Goal: Go to known website: Go to known website

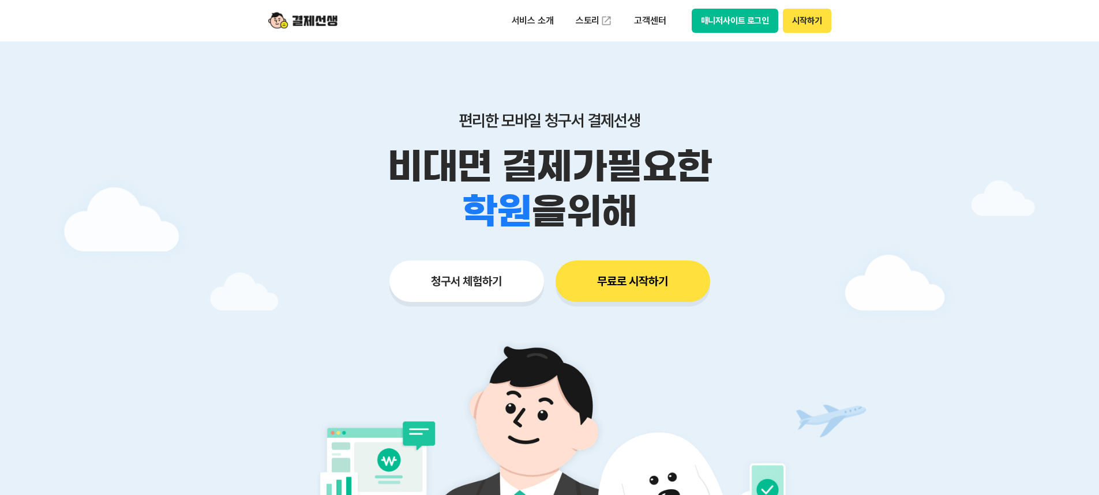
click at [727, 28] on button "매니저사이트 로그인" at bounding box center [735, 21] width 87 height 24
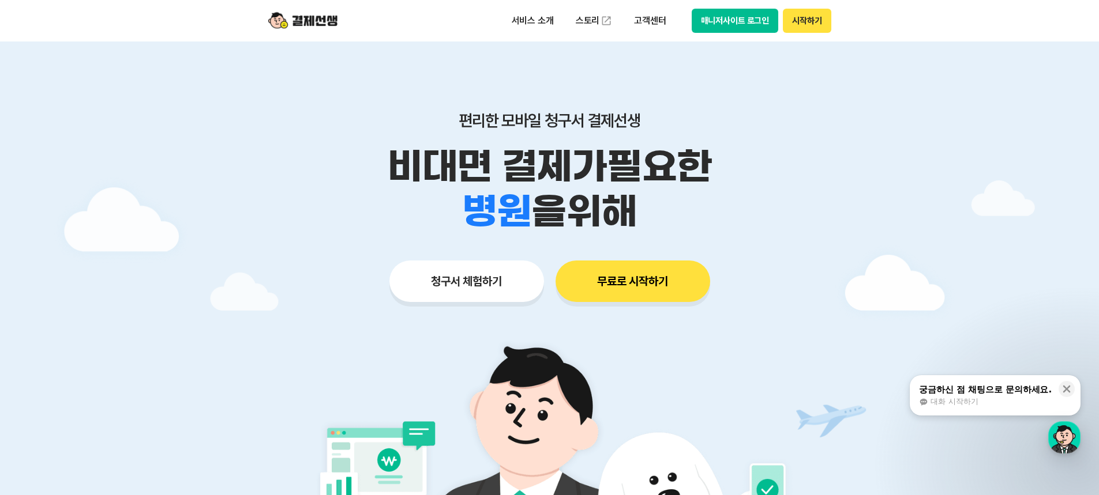
click at [746, 26] on button "매니저사이트 로그인" at bounding box center [735, 21] width 87 height 24
click at [737, 18] on button "매니저사이트 로그인" at bounding box center [735, 21] width 87 height 24
click at [735, 25] on button "매니저사이트 로그인" at bounding box center [735, 21] width 87 height 24
click at [726, 24] on button "매니저사이트 로그인" at bounding box center [735, 21] width 87 height 24
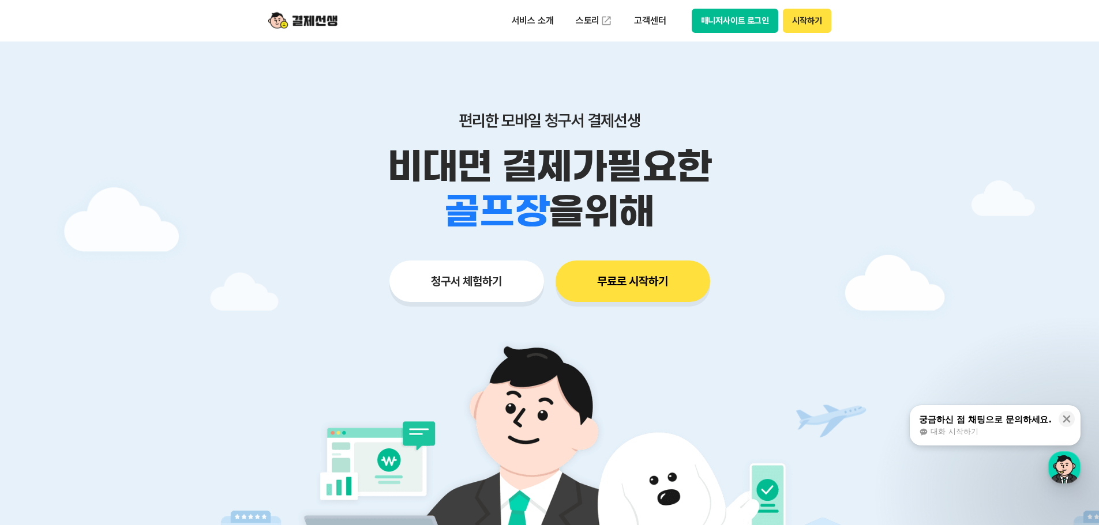
click at [737, 15] on button "매니저사이트 로그인" at bounding box center [735, 21] width 87 height 24
